Goal: Task Accomplishment & Management: Use online tool/utility

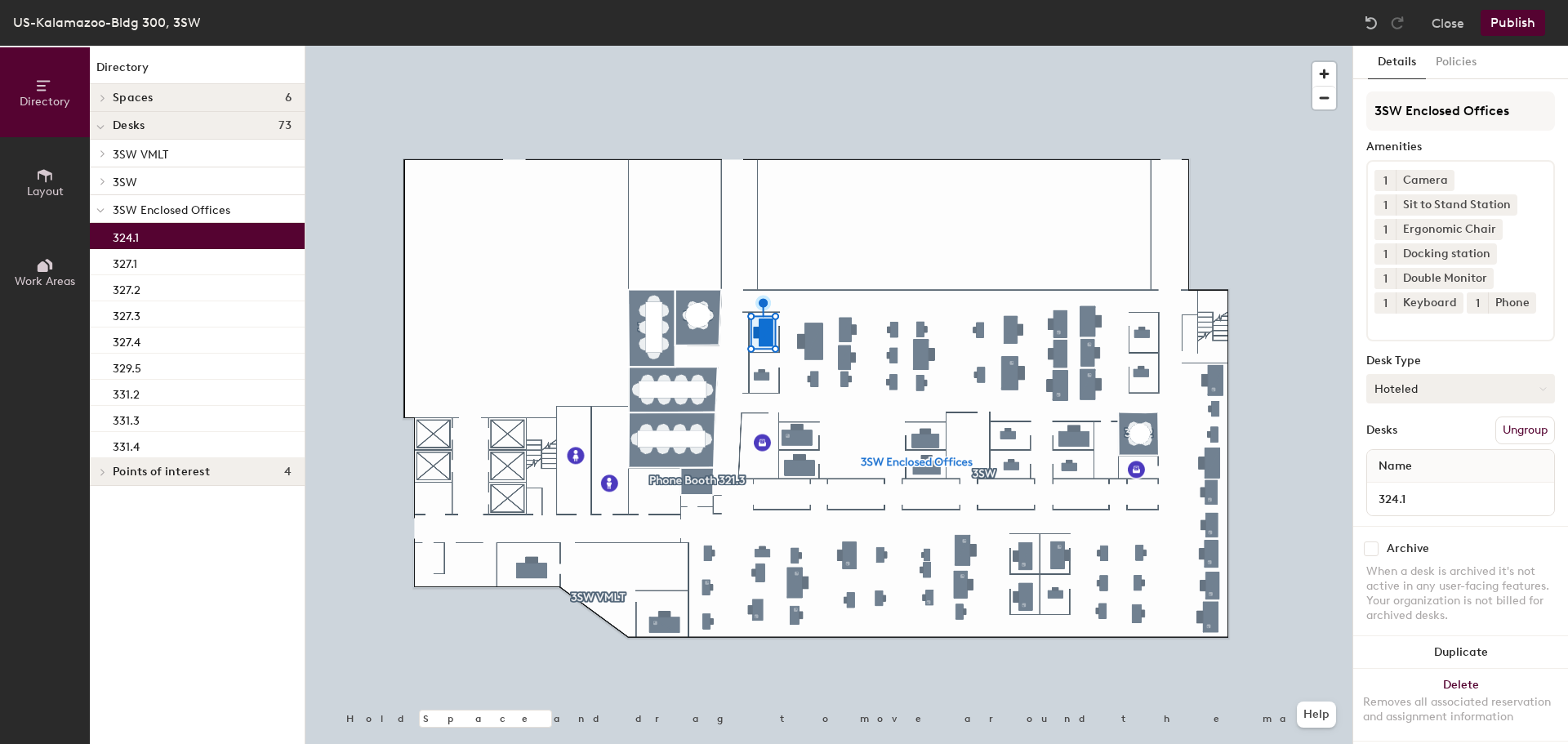
click at [1443, 403] on button "Hoteled" at bounding box center [1459, 389] width 188 height 30
click at [1418, 452] on div "Assigned" at bounding box center [1449, 439] width 164 height 25
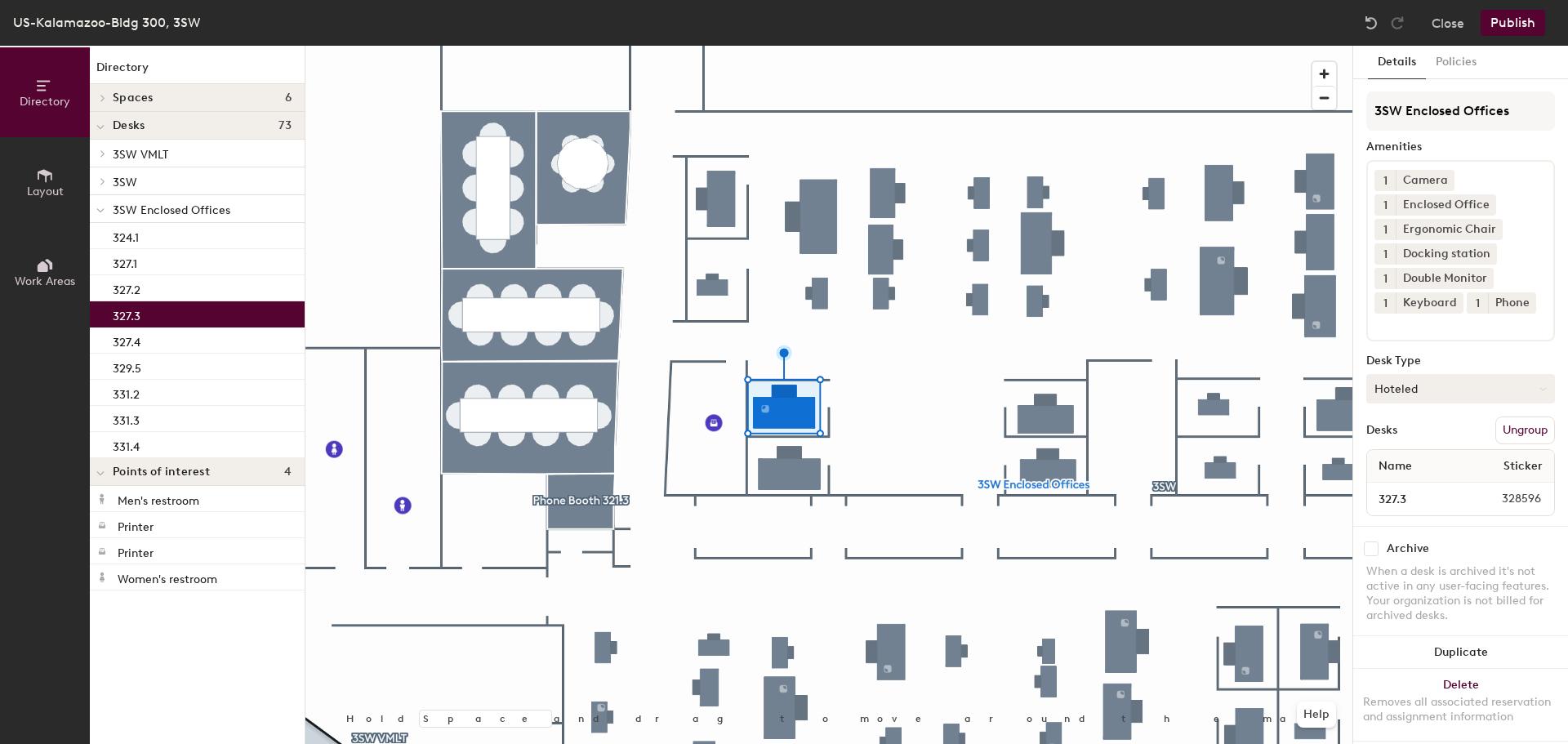
click at [1393, 404] on button "Hoteled" at bounding box center [1459, 389] width 188 height 30
click at [1399, 452] on div "Assigned" at bounding box center [1449, 439] width 164 height 25
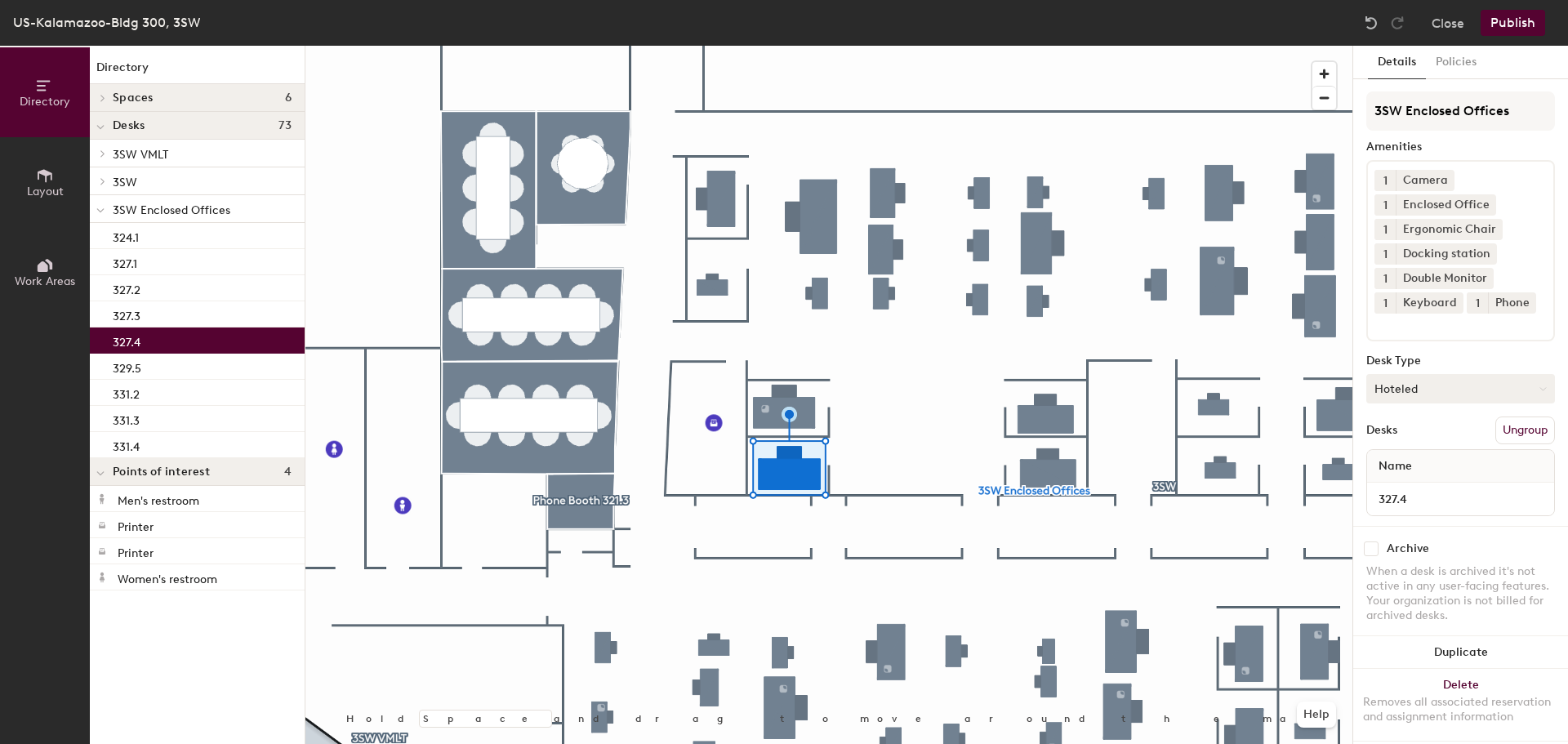
click at [1405, 404] on button "Hoteled" at bounding box center [1459, 389] width 188 height 30
click at [1392, 452] on div "Assigned" at bounding box center [1449, 439] width 164 height 25
click at [1522, 19] on button "Publish" at bounding box center [1512, 23] width 64 height 26
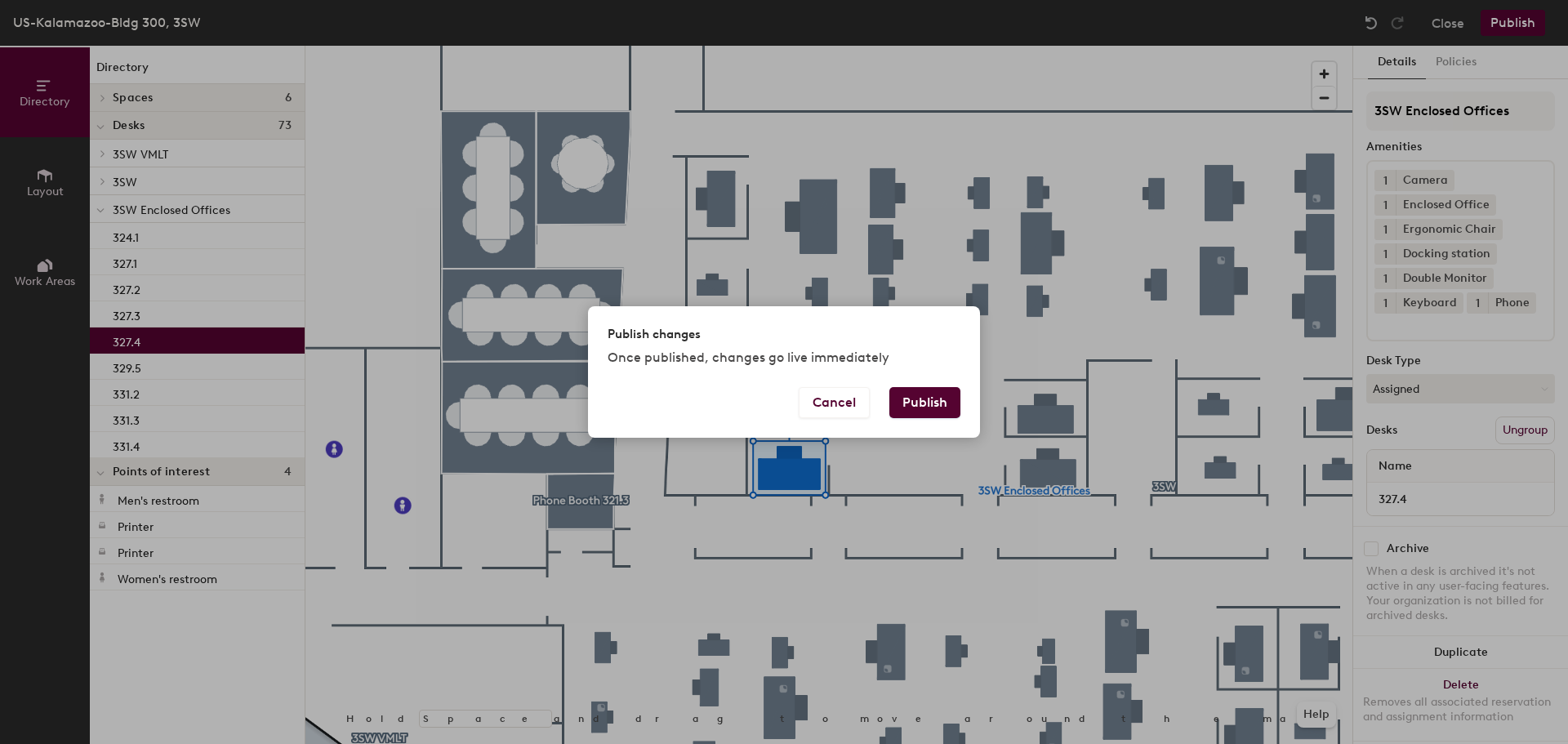
click at [904, 399] on button "Publish" at bounding box center [925, 402] width 71 height 31
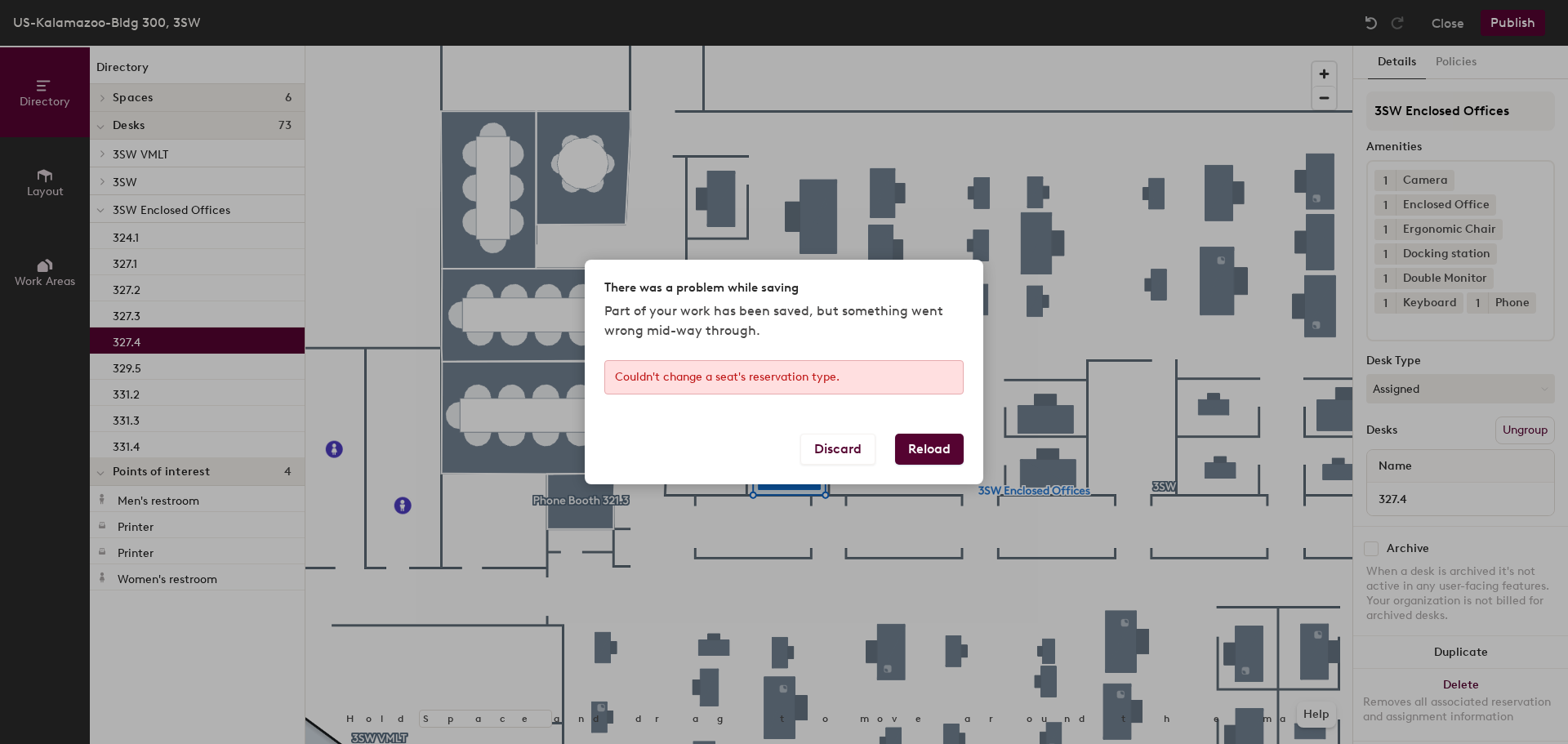
click at [931, 449] on button "Reload" at bounding box center [930, 448] width 69 height 31
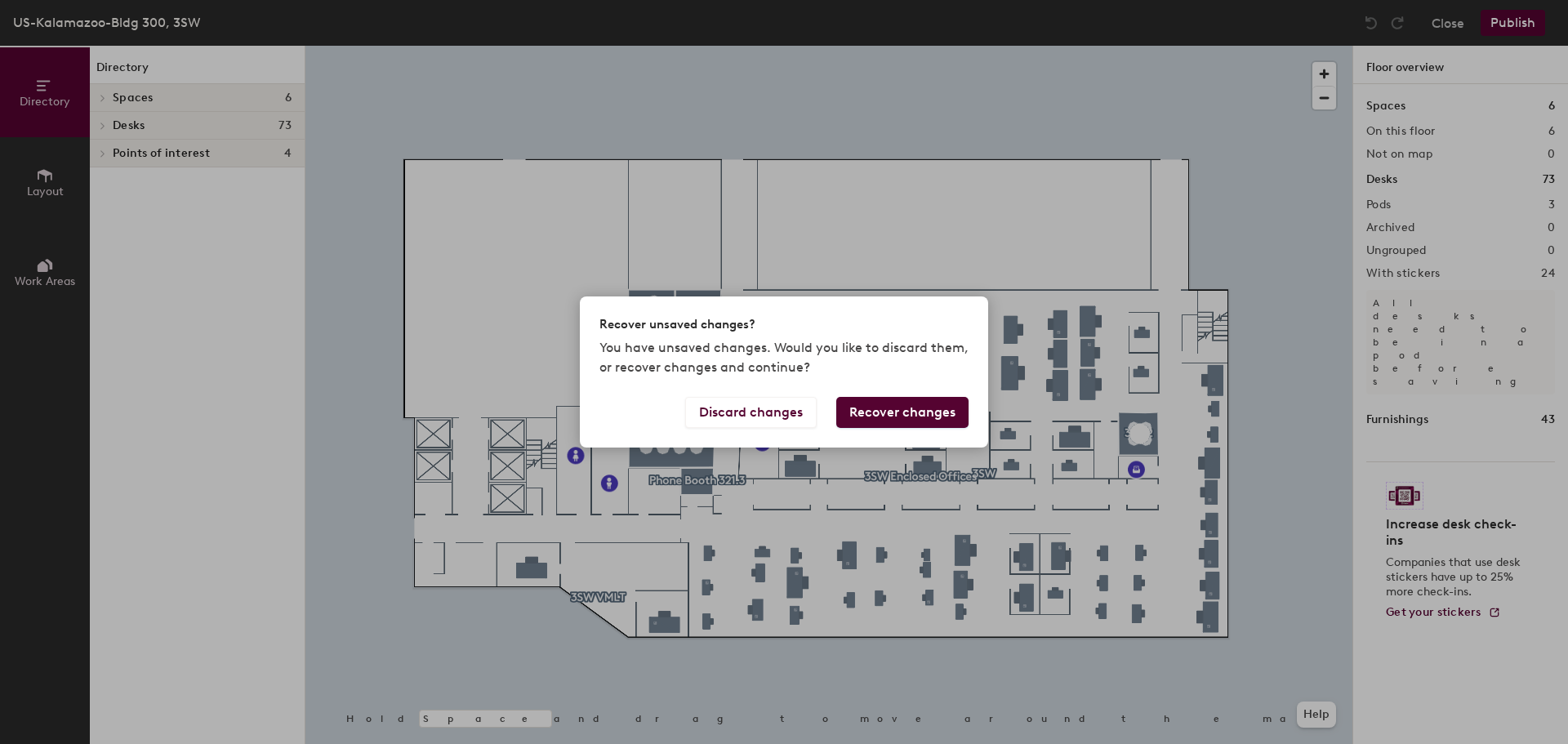
click at [889, 412] on button "Recover changes" at bounding box center [902, 411] width 132 height 31
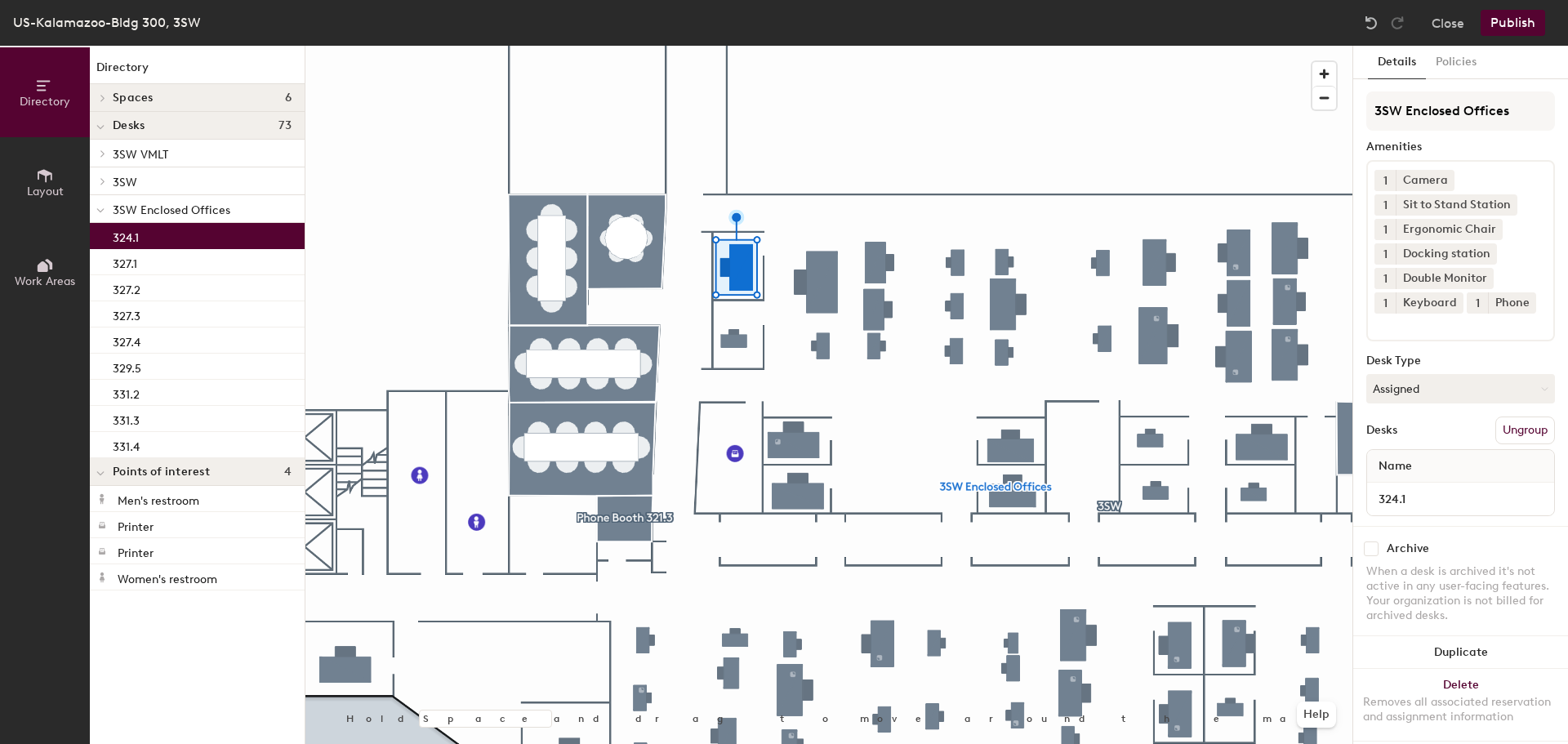
click at [1513, 16] on button "Publish" at bounding box center [1512, 23] width 64 height 26
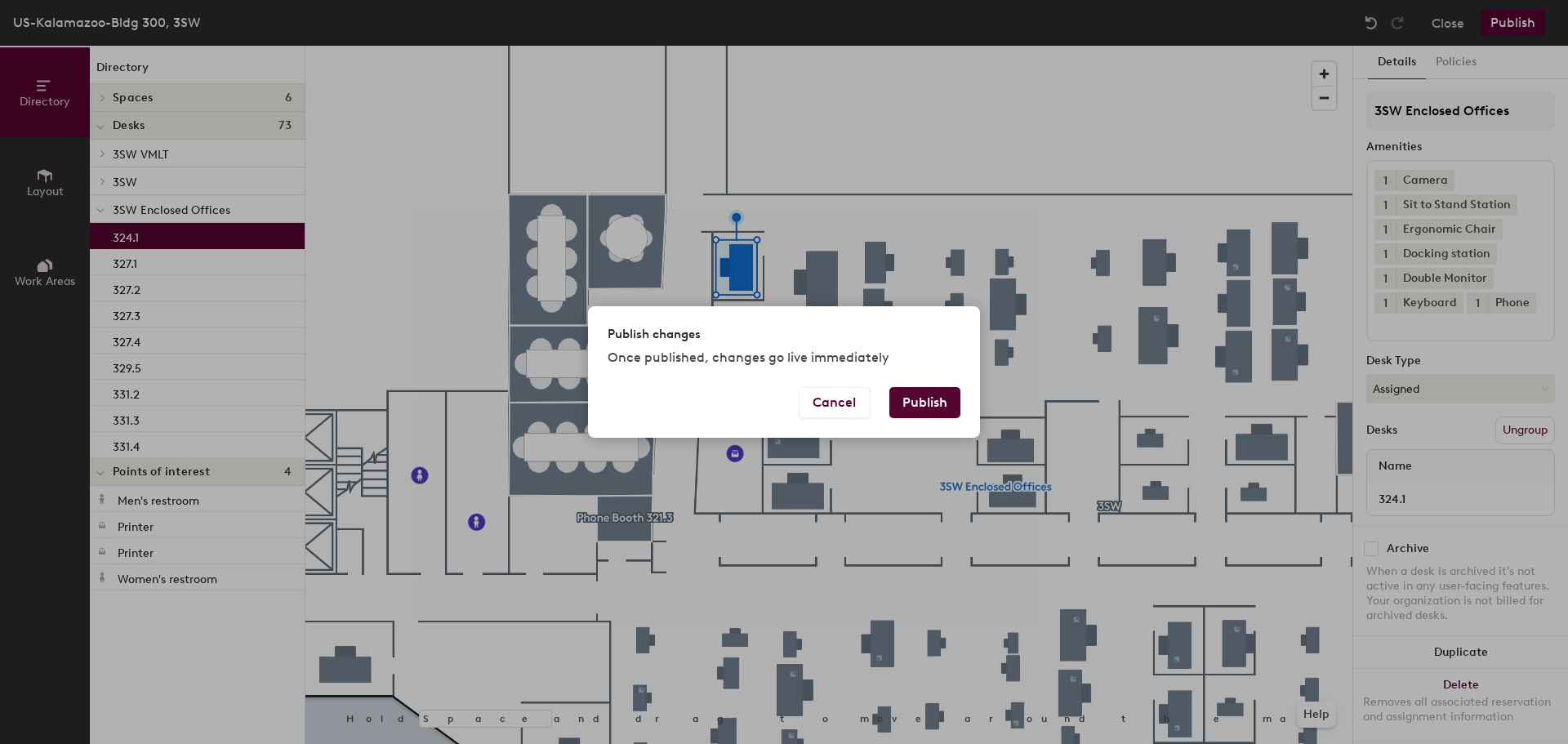
click at [907, 405] on button "Publish" at bounding box center [925, 402] width 71 height 31
